Goal: Find contact information: Find contact information

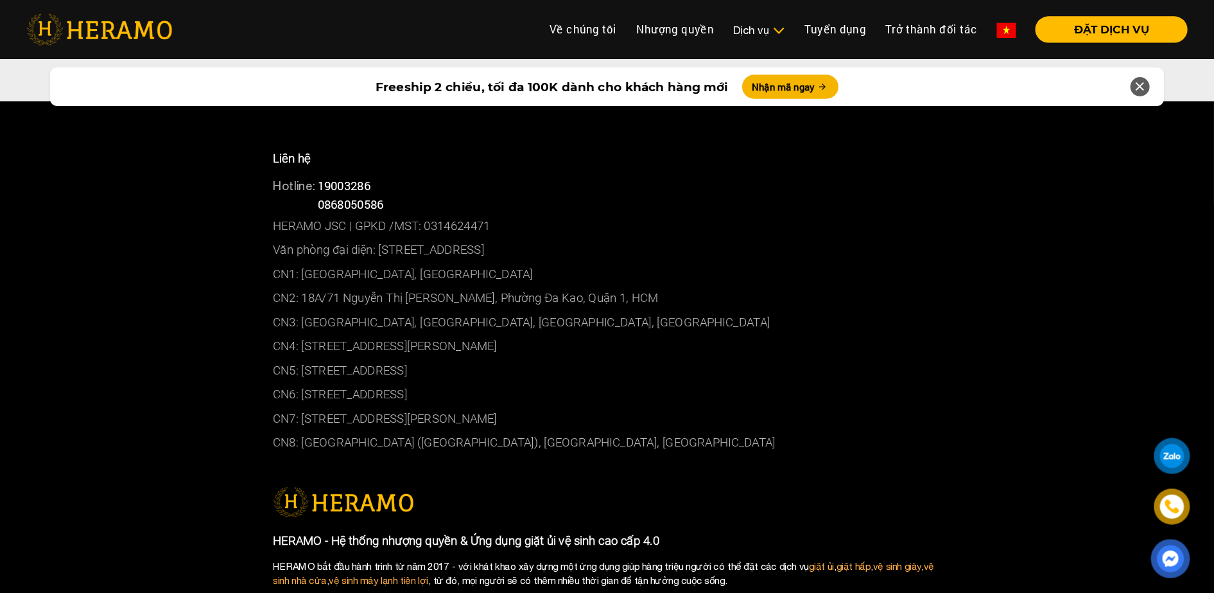
scroll to position [6743, 0]
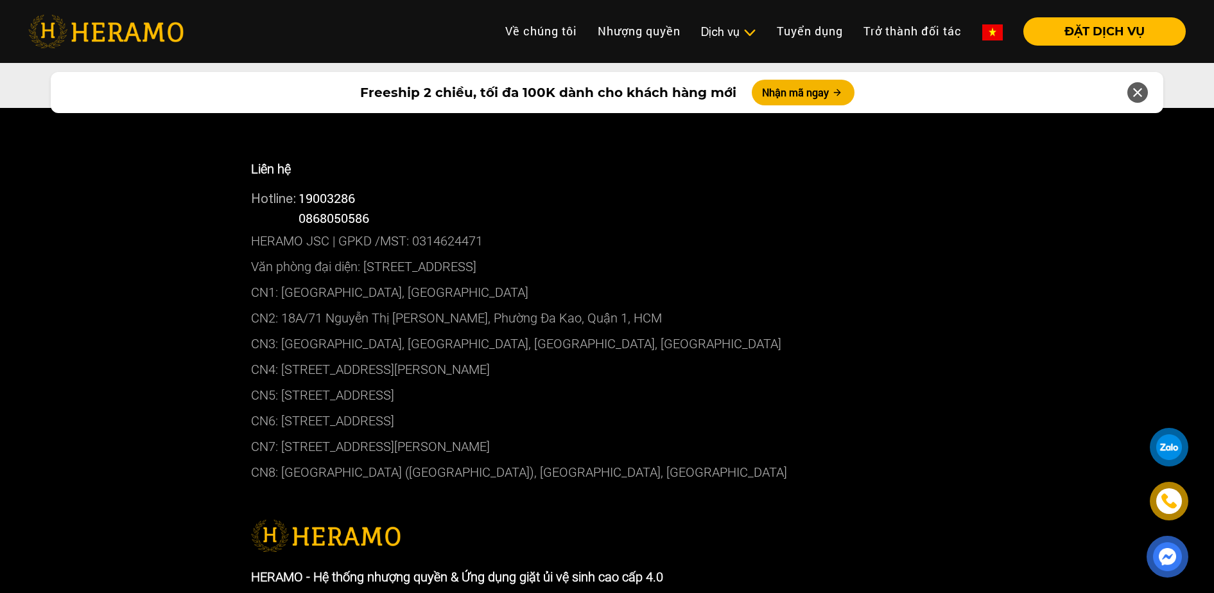
drag, startPoint x: 514, startPoint y: 364, endPoint x: 283, endPoint y: 367, distance: 231.2
click at [283, 382] on p "CN5: [STREET_ADDRESS]" at bounding box center [607, 395] width 713 height 26
copy p "[STREET_ADDRESS]"
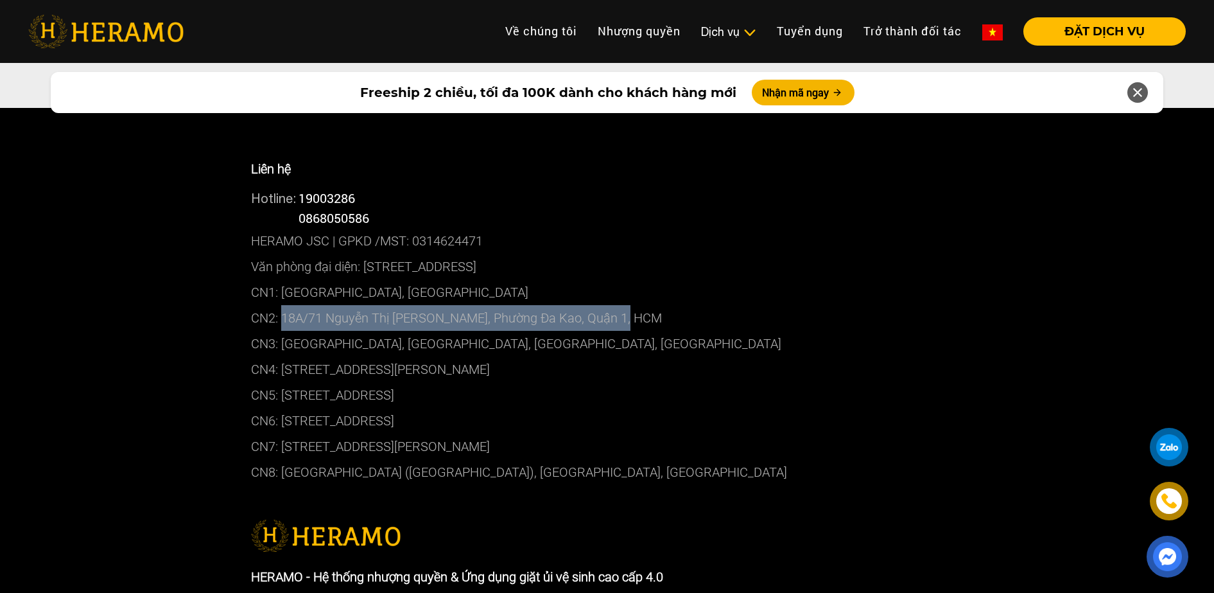
drag, startPoint x: 629, startPoint y: 286, endPoint x: 285, endPoint y: 288, distance: 344.9
click at [284, 305] on p "CN2: 18A/71 Nguyễn Thị [PERSON_NAME], Phường Đa Kao, Quận 1, HCM" at bounding box center [607, 318] width 713 height 26
copy p "18A/71 Nguyễn Thị Minh Khai, Phường Đa Kao, Quận 1, HCM"
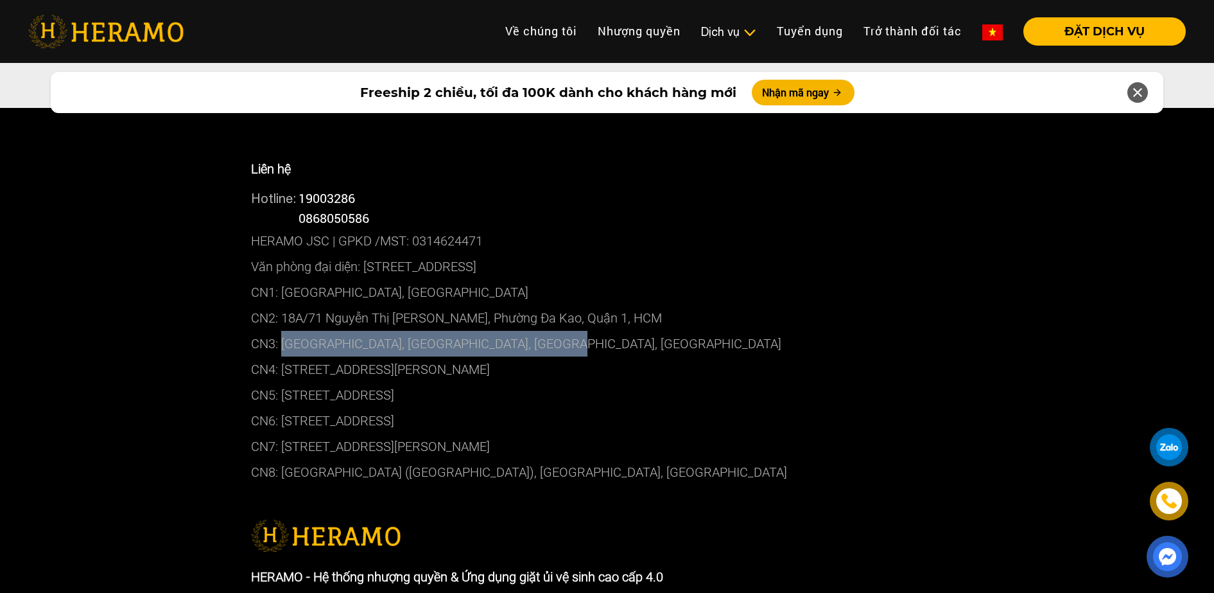
drag, startPoint x: 572, startPoint y: 317, endPoint x: 283, endPoint y: 318, distance: 289.6
click at [283, 331] on p "CN3: [GEOGRAPHIC_DATA], [GEOGRAPHIC_DATA], [GEOGRAPHIC_DATA], [GEOGRAPHIC_DATA]" at bounding box center [607, 344] width 713 height 26
copy p "13C1 [GEOGRAPHIC_DATA], [GEOGRAPHIC_DATA], [GEOGRAPHIC_DATA], [GEOGRAPHIC_DATA]"
